Goal: Task Accomplishment & Management: Use online tool/utility

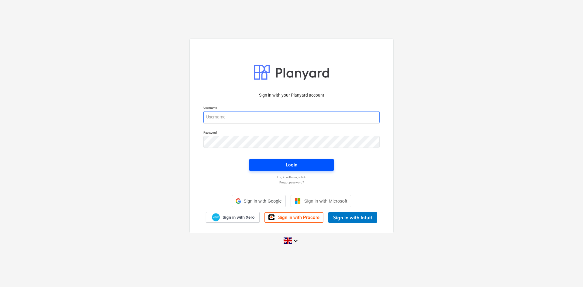
type input "[PERSON_NAME][EMAIL_ADDRESS][PERSON_NAME][DOMAIN_NAME]"
click at [310, 167] on span "Login" at bounding box center [292, 165] width 70 height 8
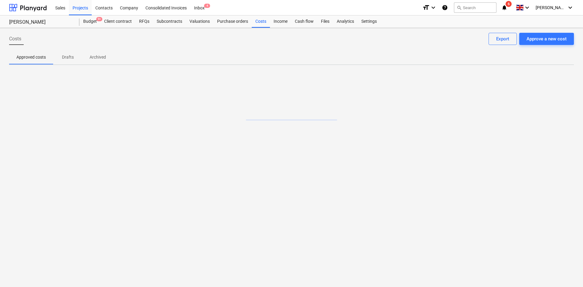
click at [507, 7] on icon "notifications" at bounding box center [504, 7] width 6 height 7
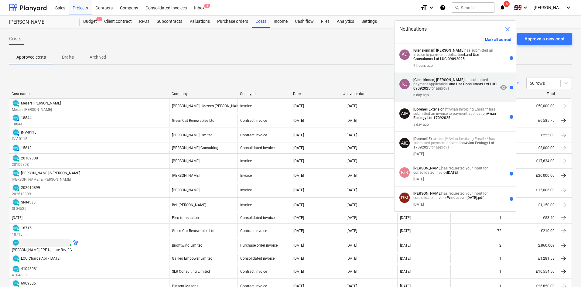
click at [467, 88] on p "[Glenskinnan] [PERSON_NAME] has submitted payment application Land Use Consulta…" at bounding box center [455, 84] width 85 height 13
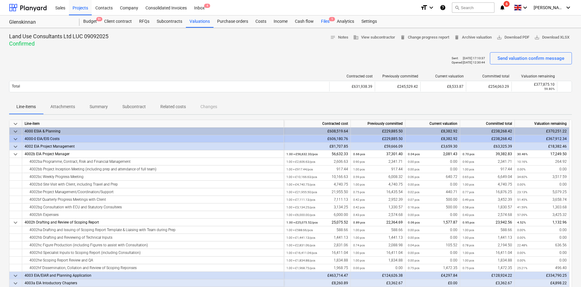
click at [328, 21] on div "Files 1" at bounding box center [325, 21] width 16 height 12
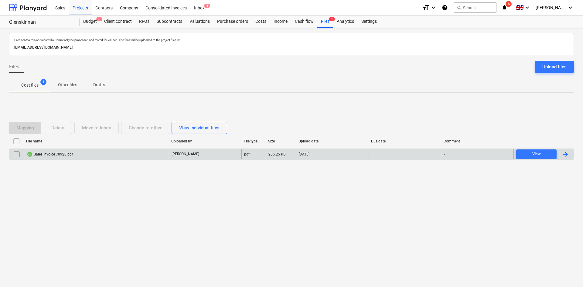
click at [61, 154] on div "Sales Invoice 70928.pdf" at bounding box center [50, 154] width 46 height 5
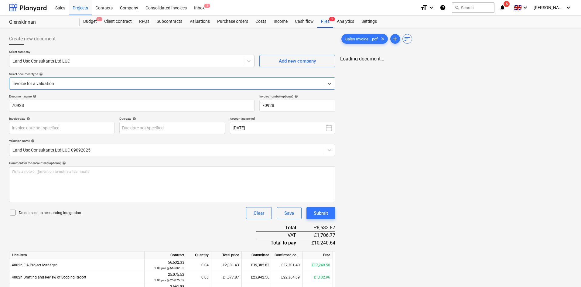
type input "70928"
click at [51, 129] on body "Sales Projects Contacts Company Consolidated Invoices Inbox 4 format_size keybo…" at bounding box center [290, 143] width 581 height 287
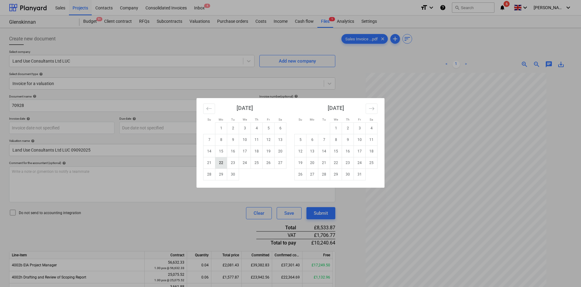
click at [223, 162] on td "22" at bounding box center [221, 163] width 12 height 12
type input "[DATE]"
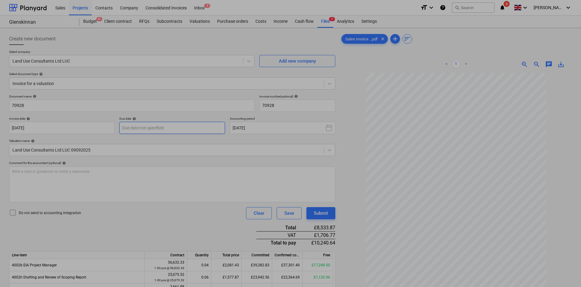
click at [158, 127] on body "Sales Projects Contacts Company Consolidated Invoices Inbox 4 format_size keybo…" at bounding box center [290, 143] width 581 height 287
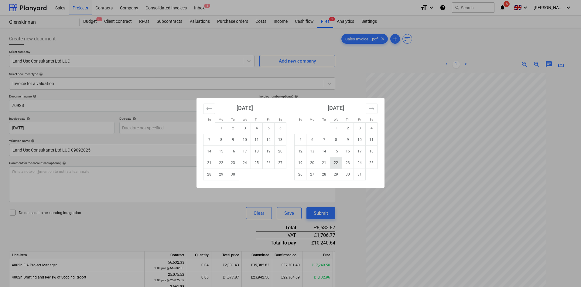
click at [338, 161] on td "22" at bounding box center [336, 163] width 12 height 12
type input "[DATE]"
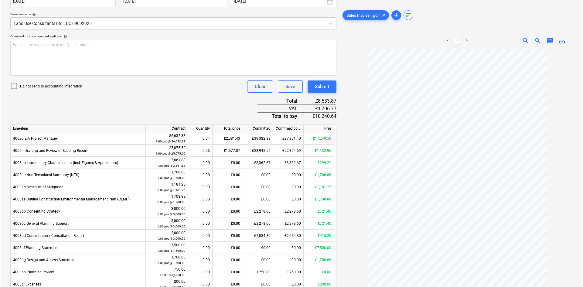
scroll to position [121, 0]
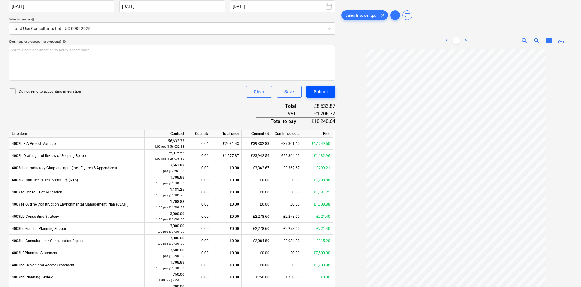
click at [323, 89] on div "Submit" at bounding box center [321, 92] width 14 height 8
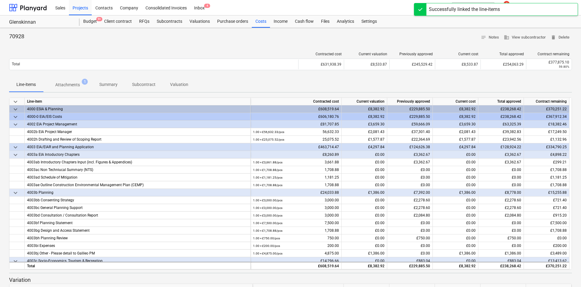
click at [525, 8] on div "Successfully linked the line-items" at bounding box center [496, 9] width 164 height 13
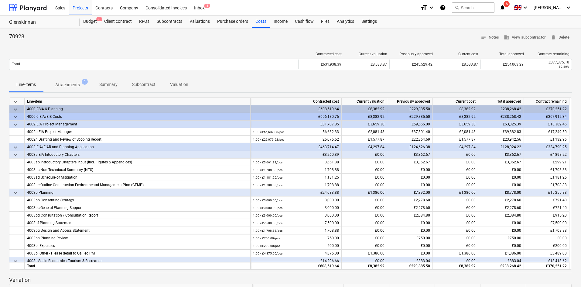
click at [505, 8] on icon "notifications" at bounding box center [502, 7] width 6 height 7
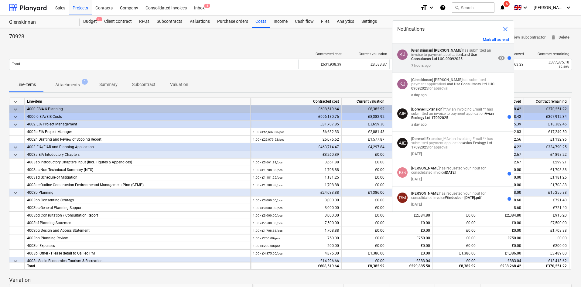
click at [458, 60] on strong "Land Use Consultants Ltd LUC 09092025" at bounding box center [444, 57] width 66 height 9
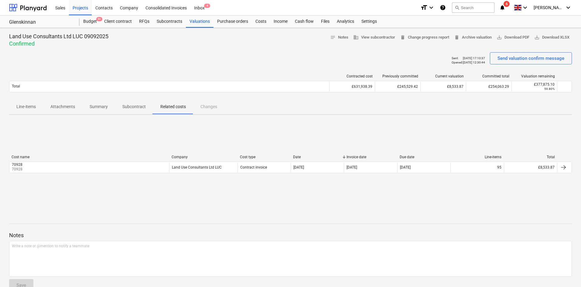
click at [505, 8] on icon "notifications" at bounding box center [502, 7] width 6 height 7
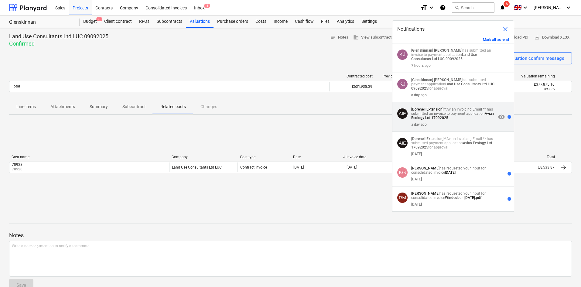
click at [459, 110] on p "[Dorenell Extension] **Avian Invoicing Email ** has submitted an invoice to pay…" at bounding box center [453, 113] width 85 height 13
